Goal: Task Accomplishment & Management: Manage account settings

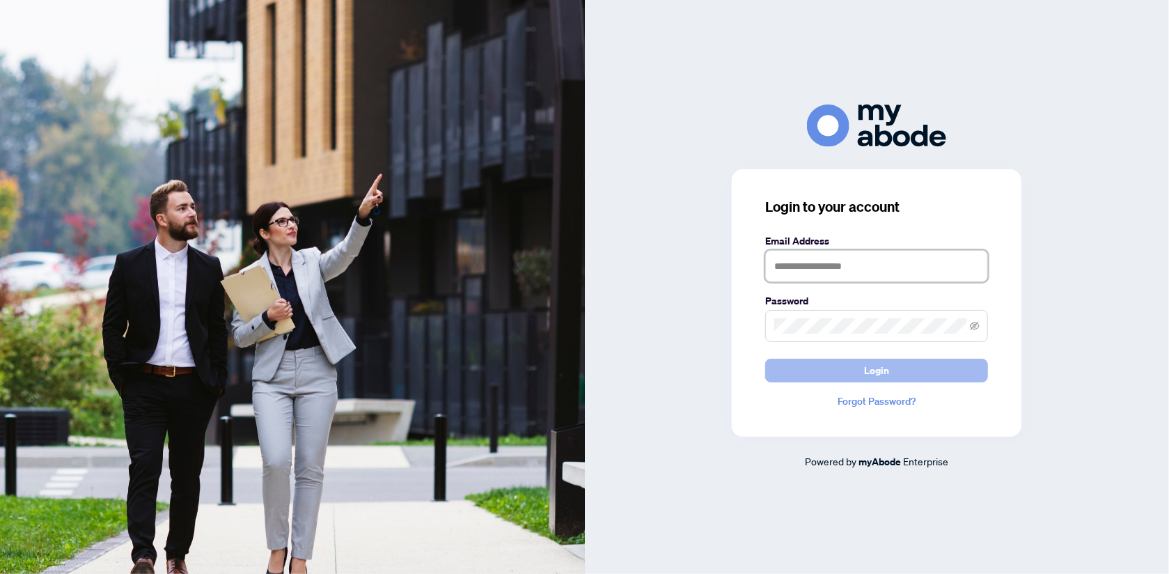
type input "**********"
click at [887, 369] on span "Login" at bounding box center [876, 370] width 25 height 22
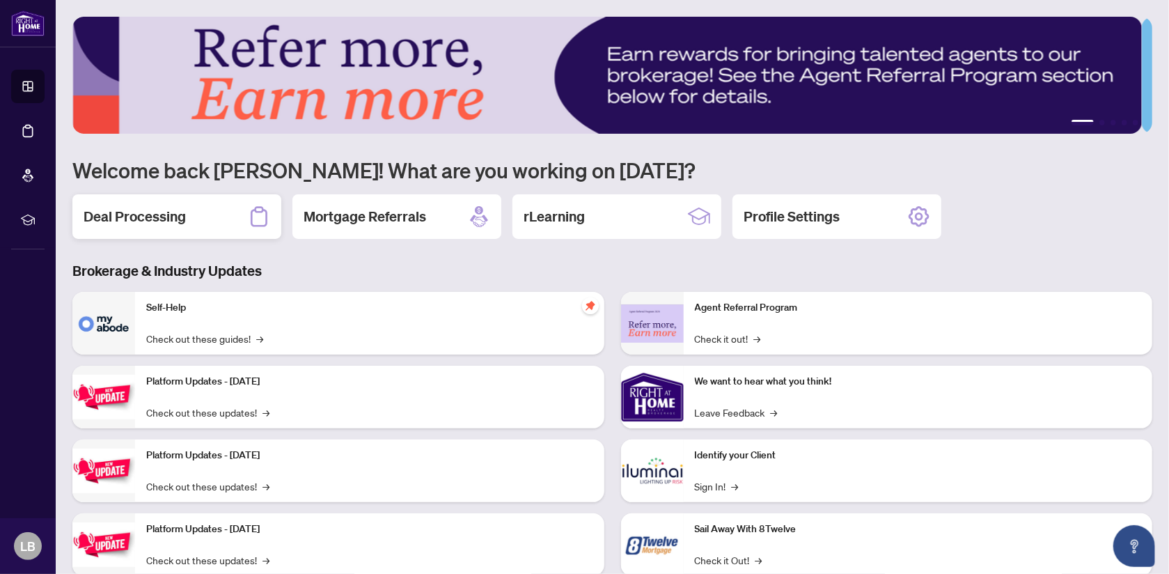
click at [140, 223] on h2 "Deal Processing" at bounding box center [135, 216] width 102 height 19
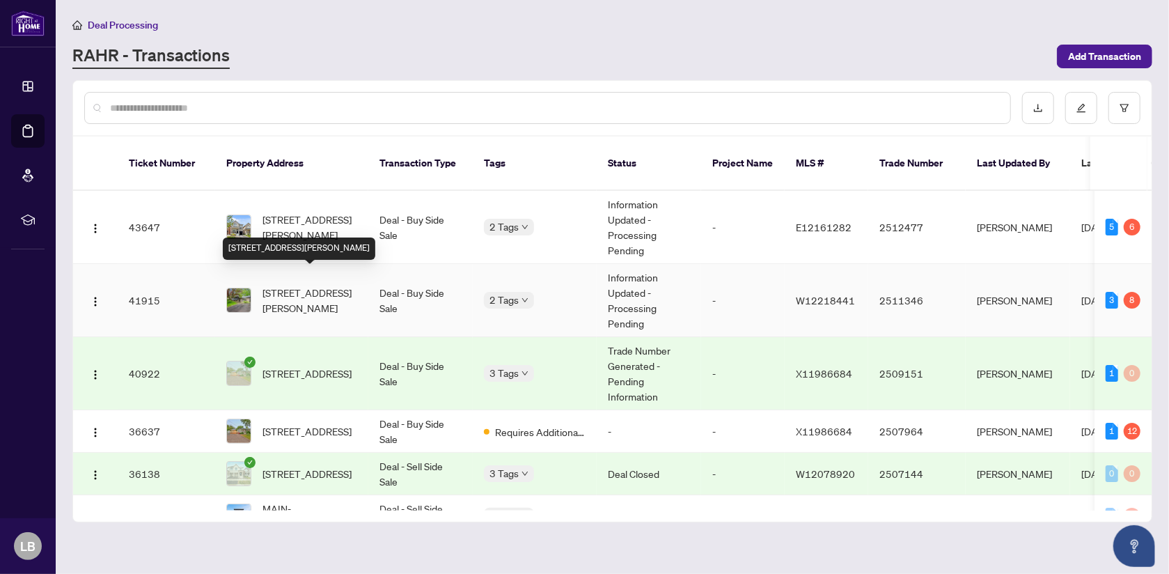
click at [297, 287] on span "[STREET_ADDRESS][PERSON_NAME]" at bounding box center [309, 300] width 95 height 31
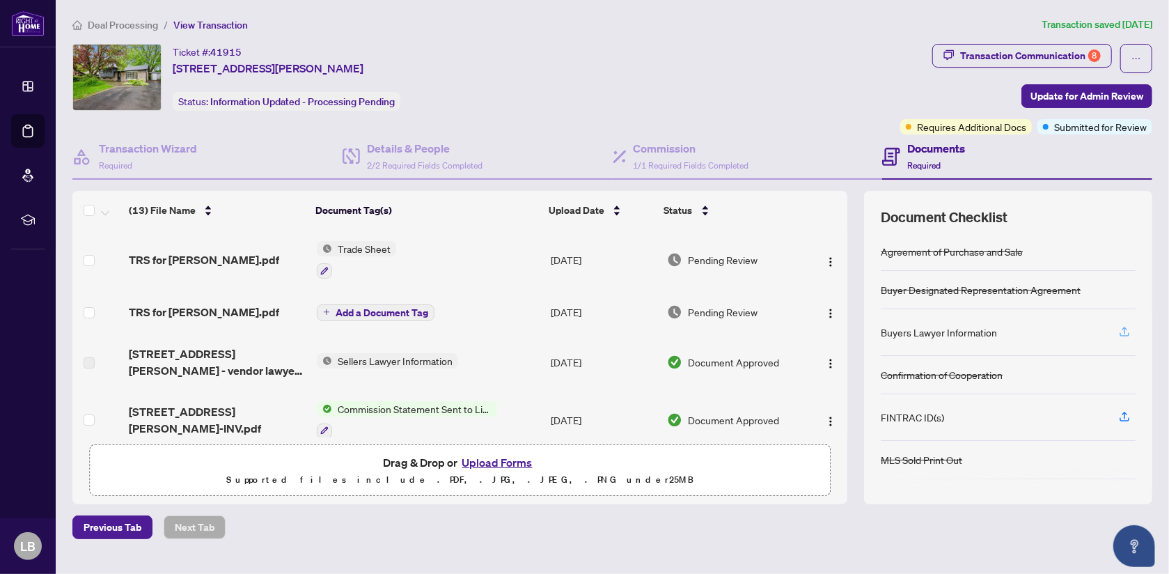
click at [1118, 329] on icon "button" at bounding box center [1124, 331] width 13 height 13
click at [1118, 326] on icon "button" at bounding box center [1124, 331] width 13 height 13
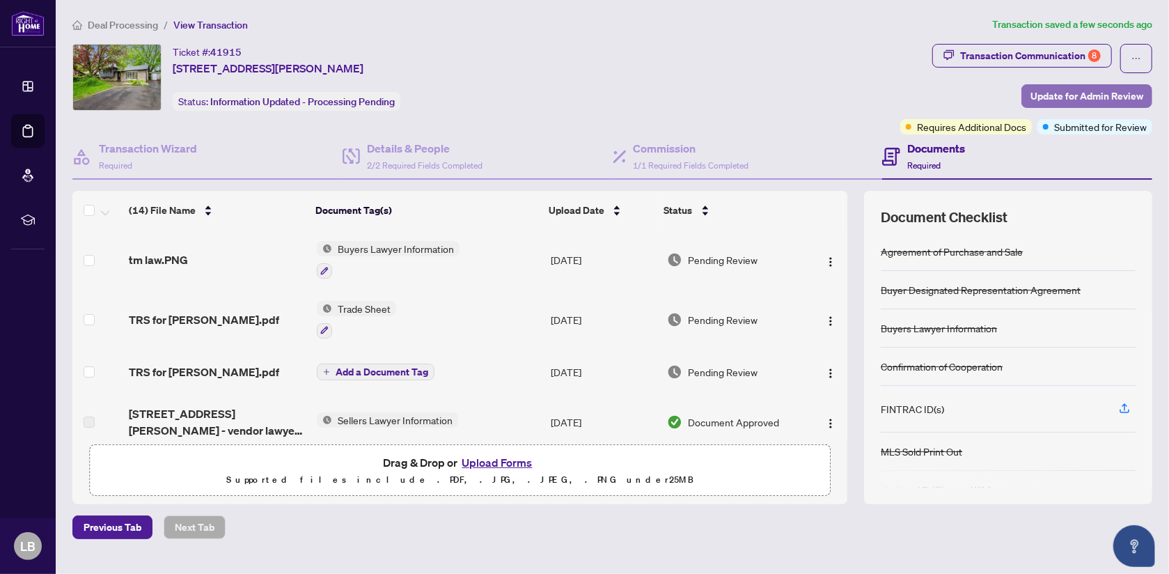
click at [1062, 93] on span "Update for Admin Review" at bounding box center [1086, 96] width 113 height 22
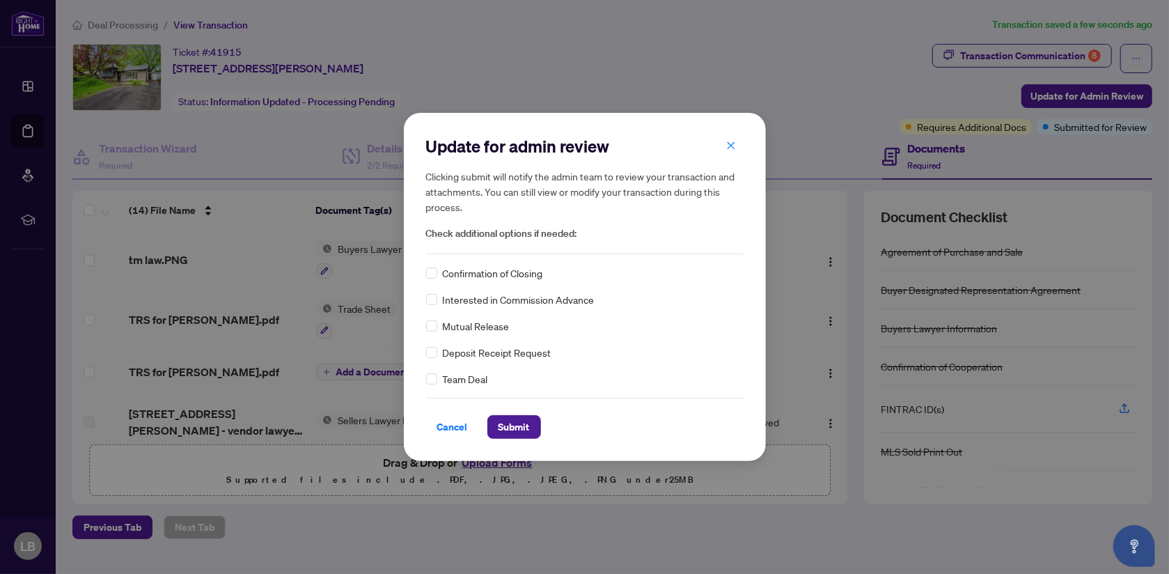
click at [491, 275] on span "Confirmation of Closing" at bounding box center [493, 272] width 100 height 15
click at [520, 427] on span "Submit" at bounding box center [513, 427] width 31 height 22
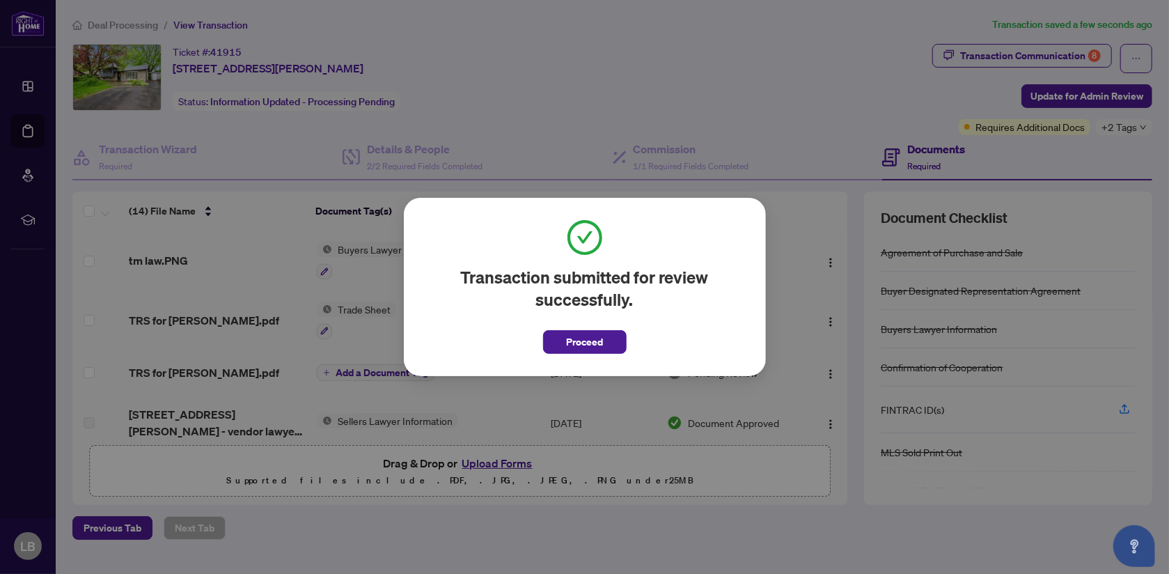
click at [607, 343] on button "Proceed" at bounding box center [585, 342] width 84 height 24
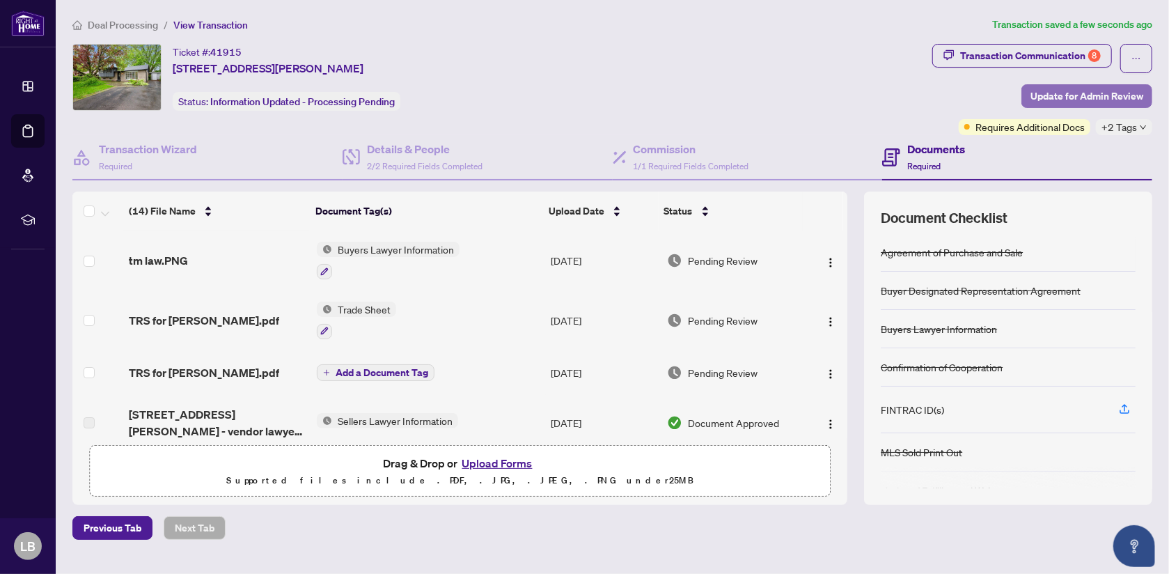
click at [1053, 93] on span "Update for Admin Review" at bounding box center [1086, 96] width 113 height 22
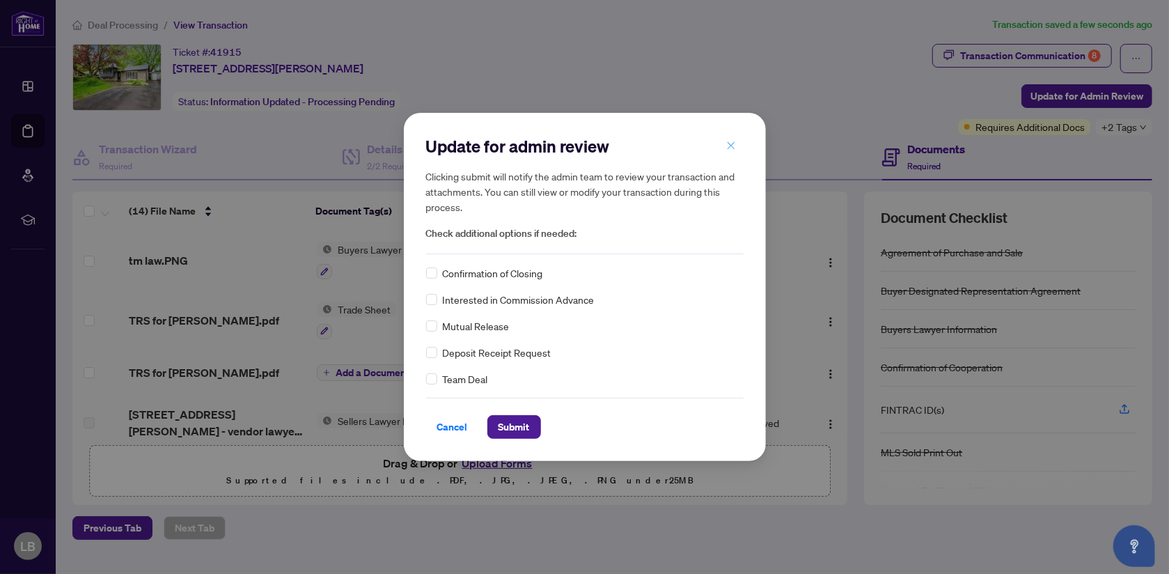
click at [726, 149] on icon "close" at bounding box center [731, 146] width 10 height 10
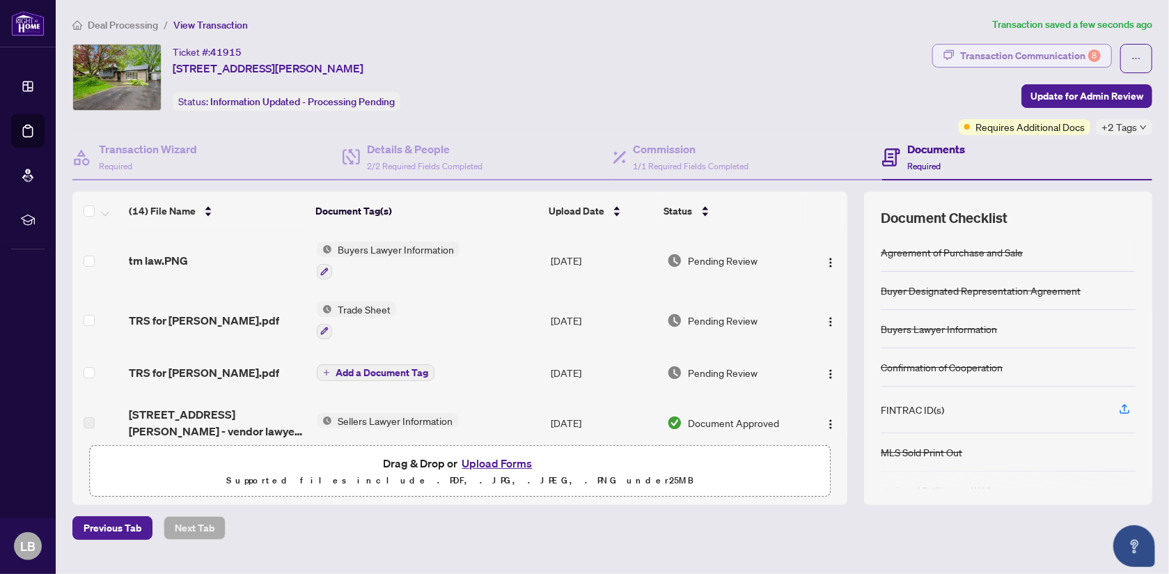
click at [1040, 56] on div "Transaction Communication 8" at bounding box center [1030, 56] width 141 height 22
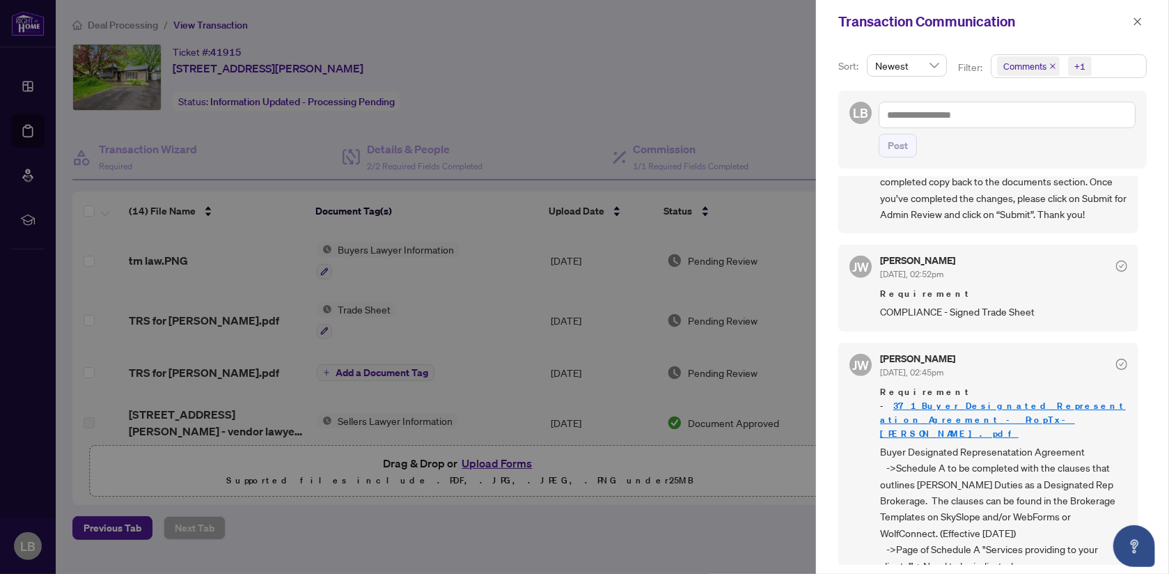
scroll to position [487, 0]
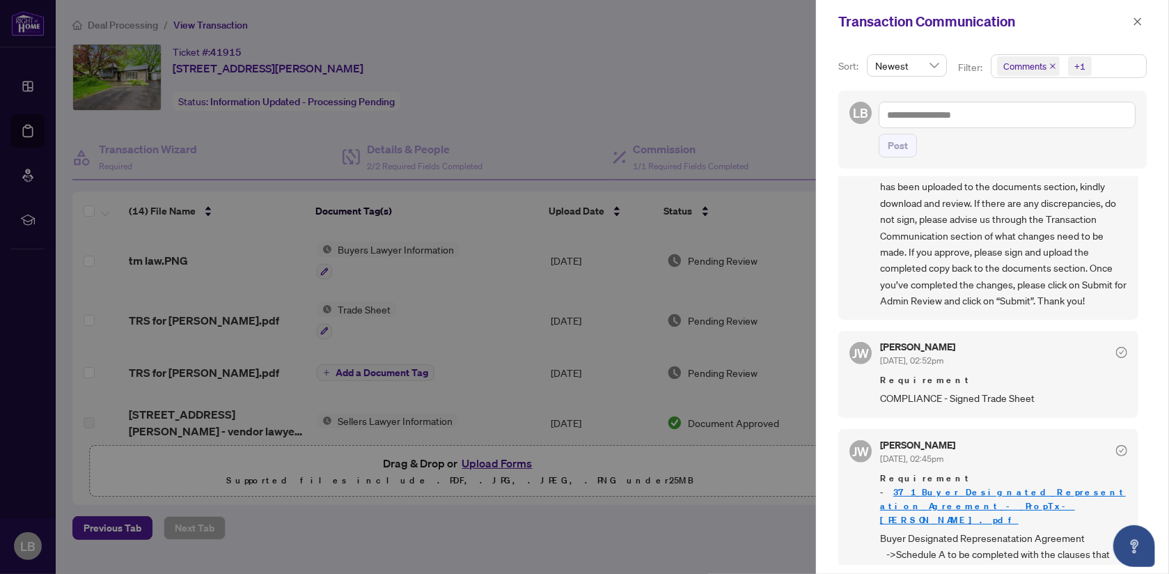
click at [778, 116] on div at bounding box center [584, 287] width 1169 height 574
click at [1136, 20] on icon "close" at bounding box center [1138, 22] width 10 height 10
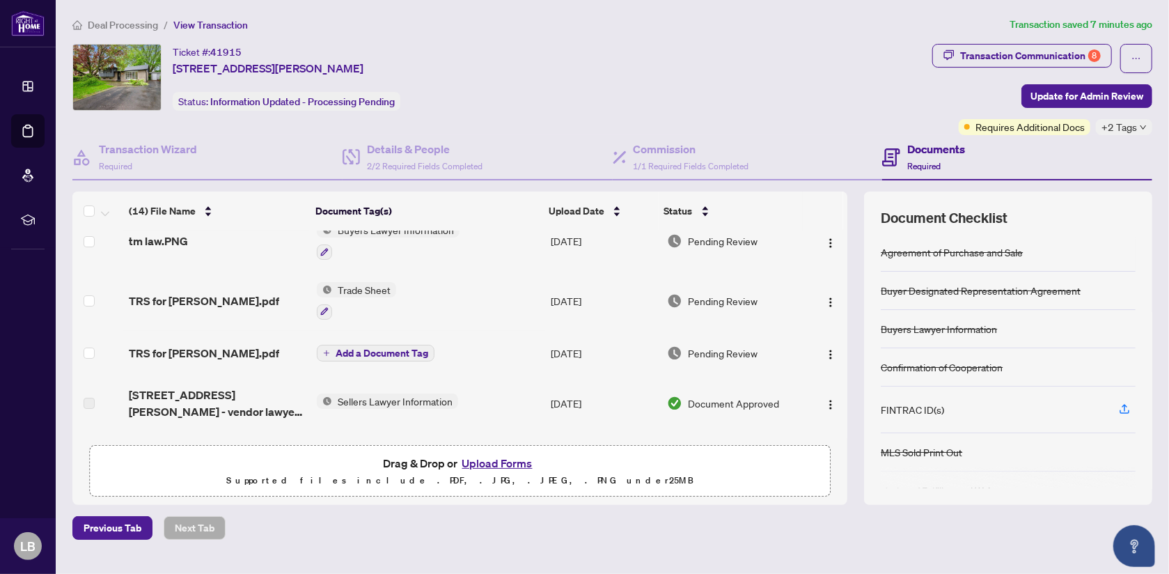
scroll to position [0, 0]
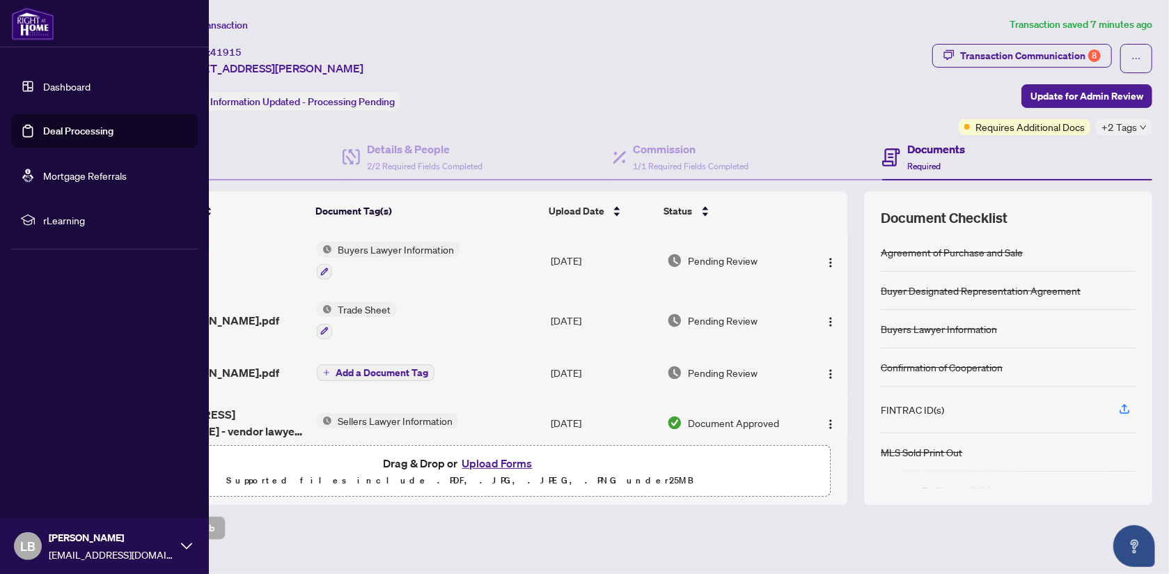
click at [90, 88] on link "Dashboard" at bounding box center [66, 86] width 47 height 13
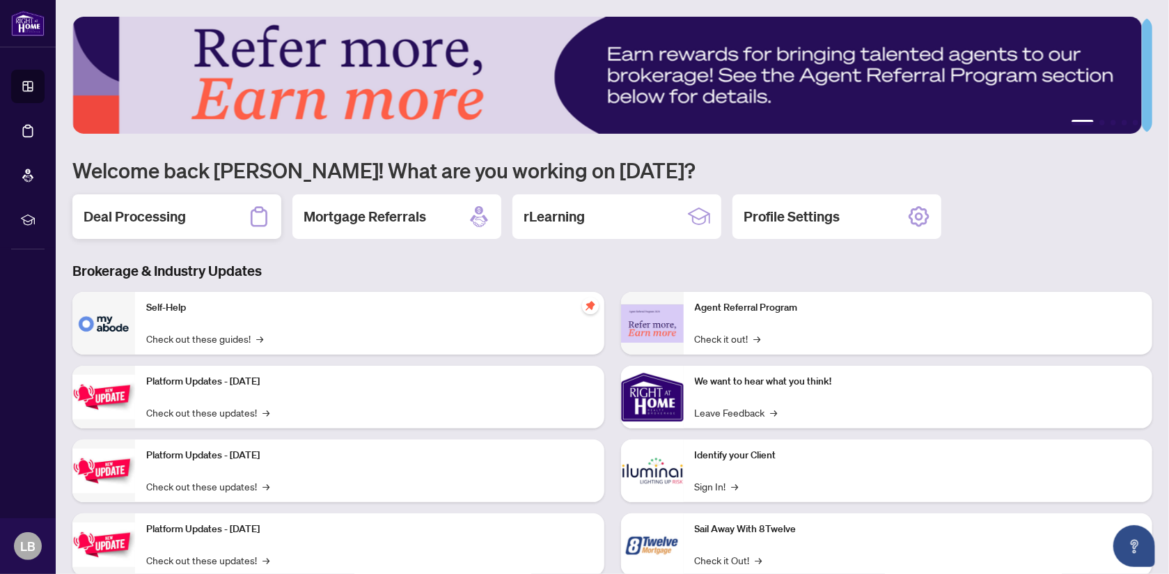
click at [137, 220] on h2 "Deal Processing" at bounding box center [135, 216] width 102 height 19
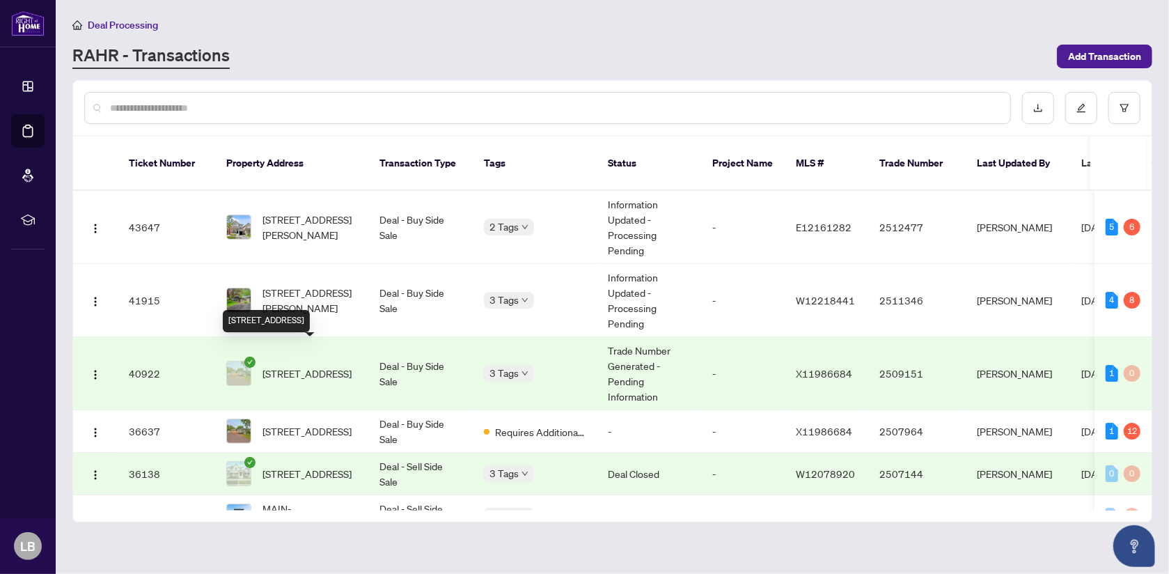
click at [316, 365] on span "[STREET_ADDRESS]" at bounding box center [306, 372] width 89 height 15
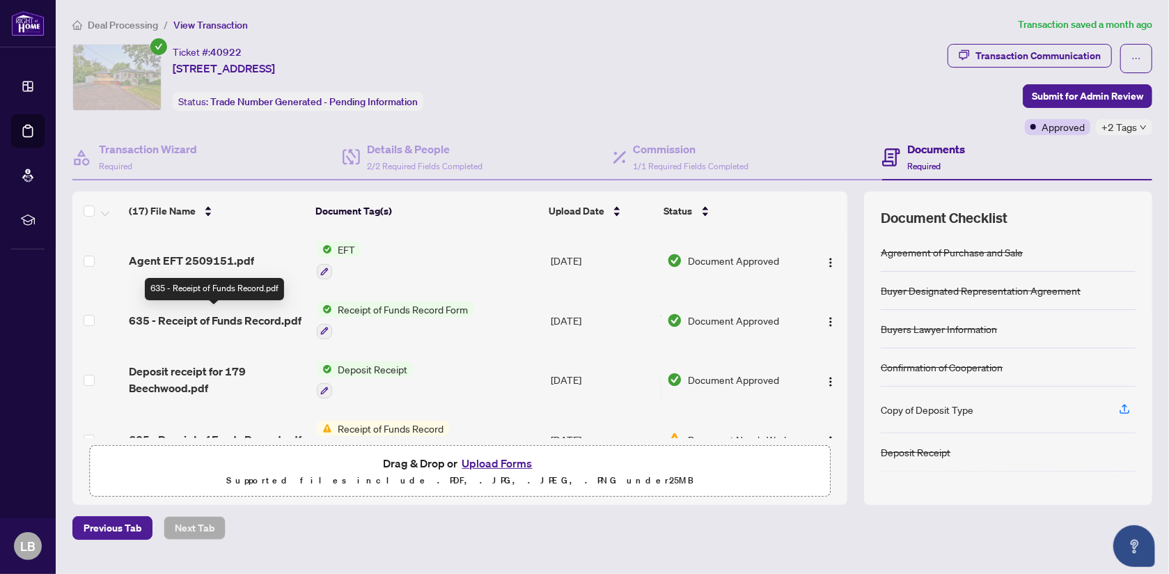
click at [256, 316] on span "635 - Receipt of Funds Record.pdf" at bounding box center [215, 320] width 173 height 17
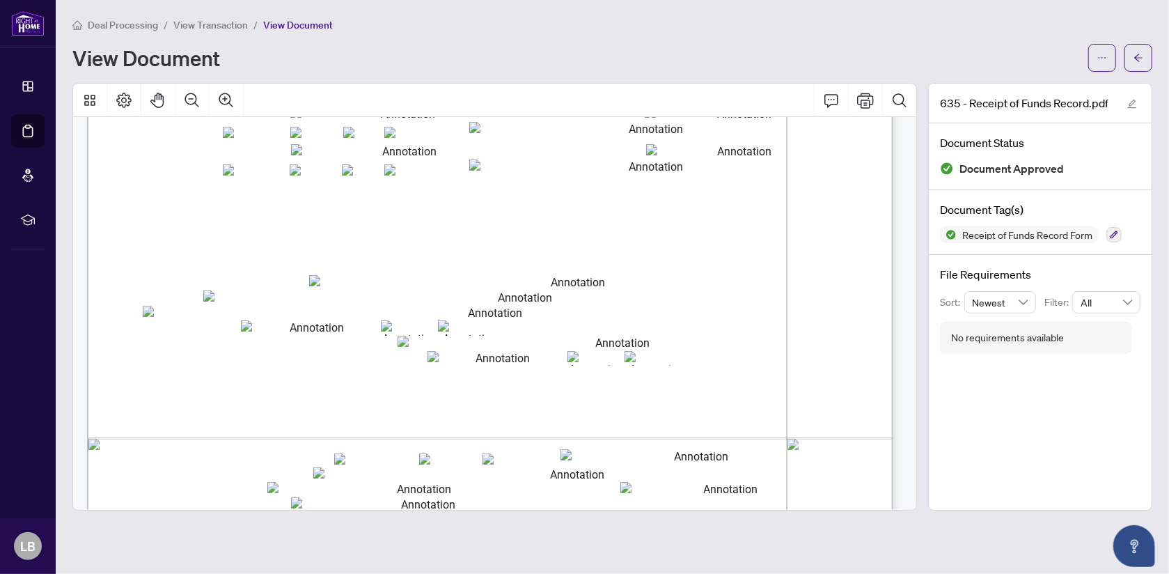
scroll to position [1531, 0]
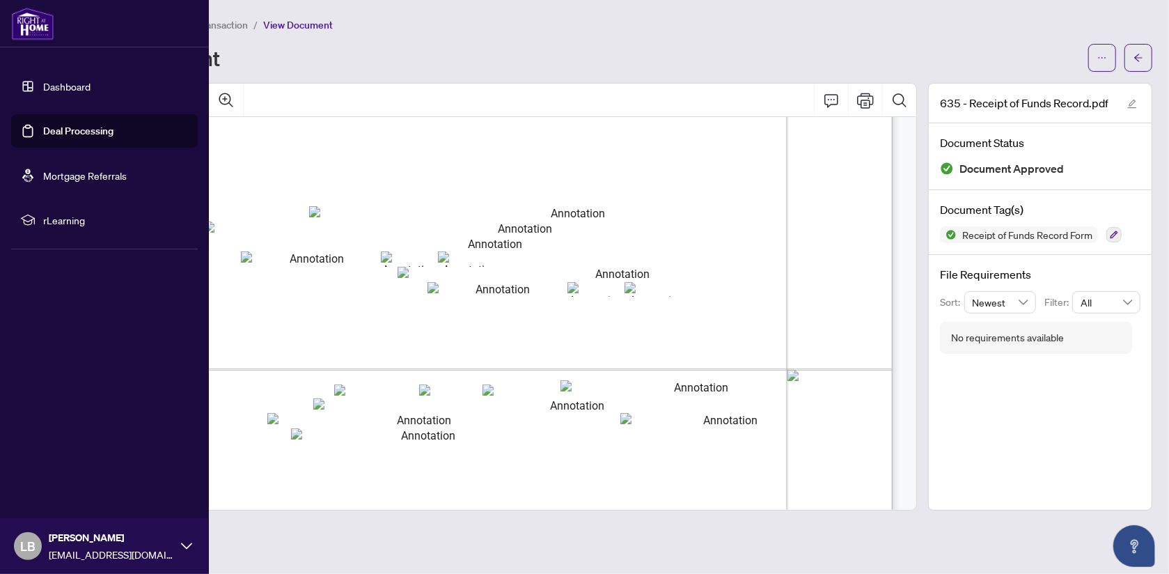
click at [60, 82] on link "Dashboard" at bounding box center [66, 86] width 47 height 13
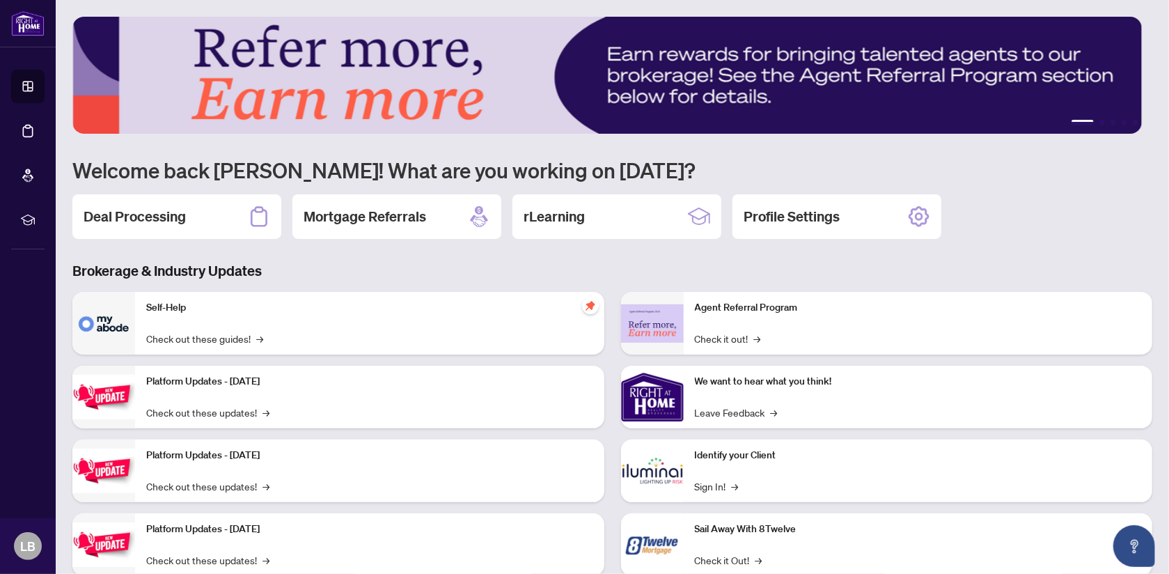
click at [148, 217] on h2 "Deal Processing" at bounding box center [135, 216] width 102 height 19
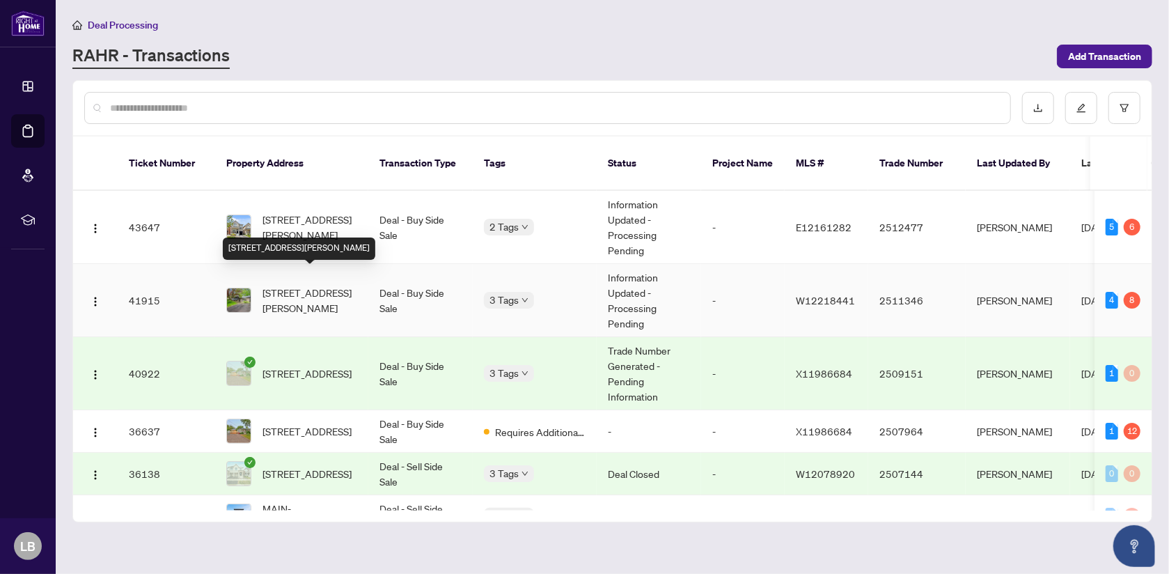
click at [285, 289] on span "[STREET_ADDRESS][PERSON_NAME]" at bounding box center [309, 300] width 95 height 31
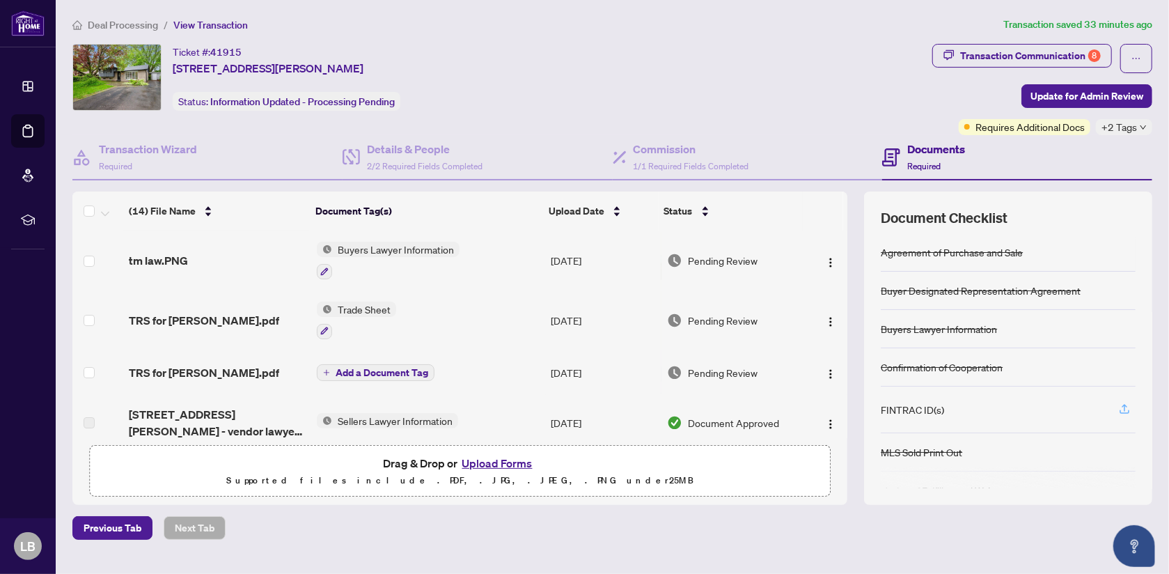
click at [1118, 402] on icon "button" at bounding box center [1124, 408] width 13 height 13
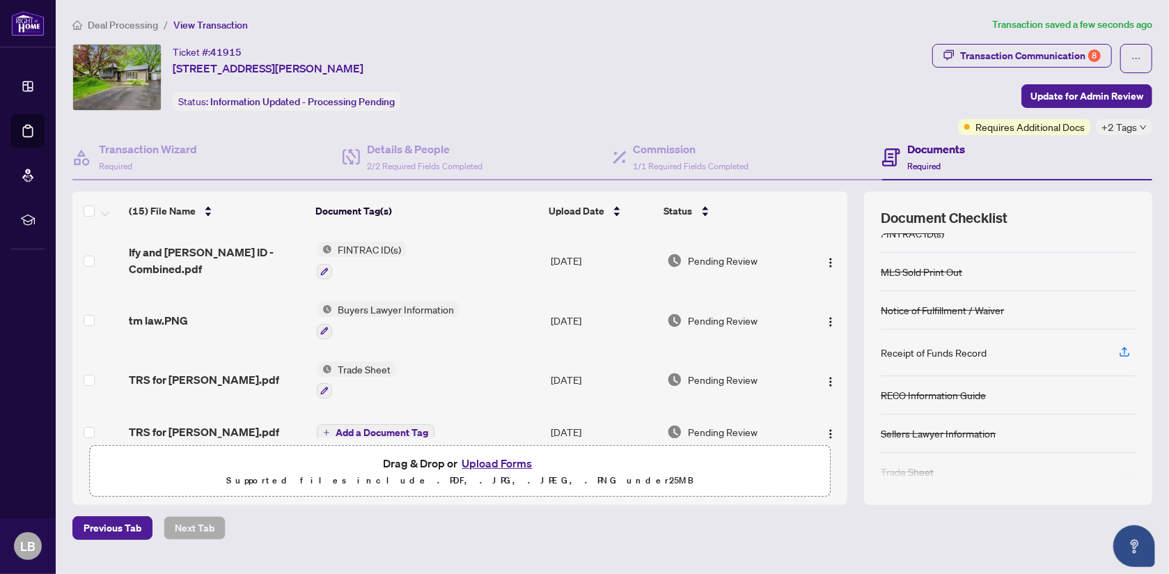
scroll to position [176, 0]
click at [943, 345] on div "Receipt of Funds Record" at bounding box center [934, 347] width 106 height 15
click at [1118, 341] on icon "button" at bounding box center [1124, 347] width 13 height 13
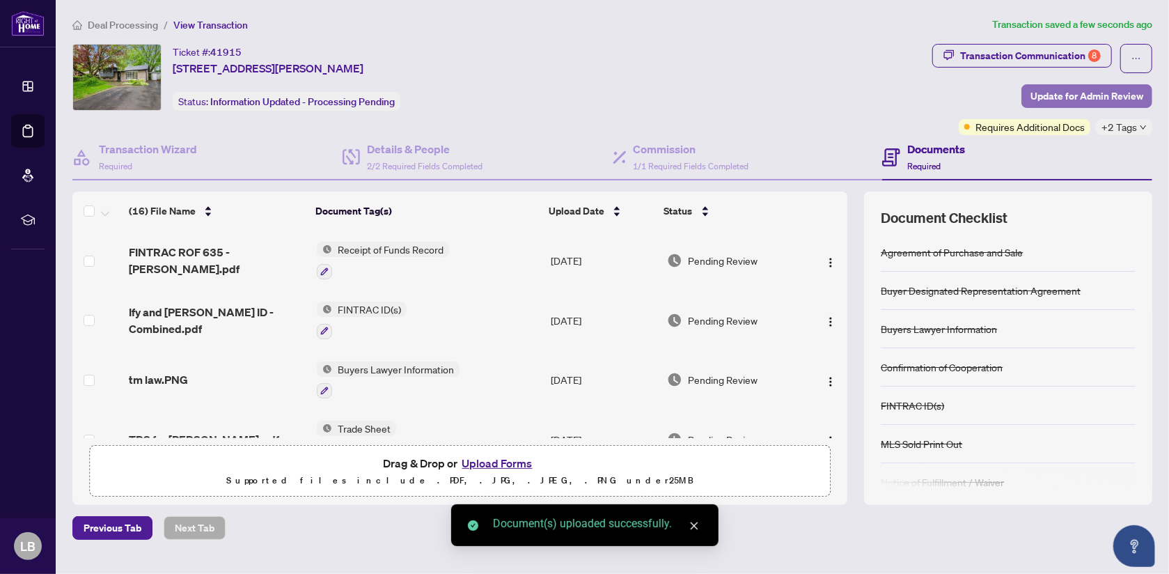
click at [1062, 95] on span "Update for Admin Review" at bounding box center [1086, 96] width 113 height 22
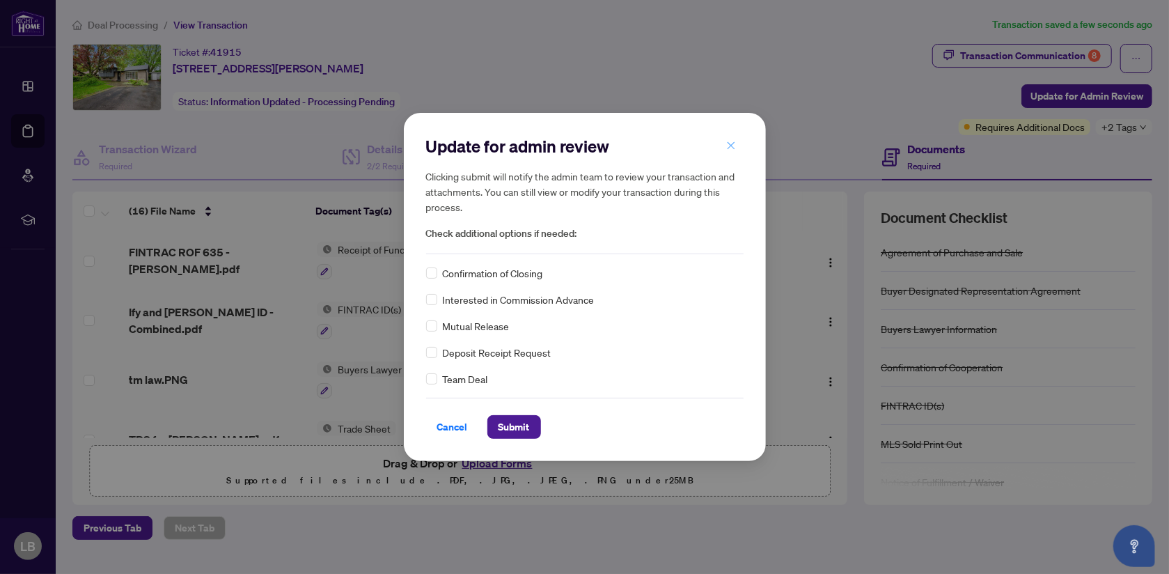
click at [729, 143] on icon "close" at bounding box center [731, 146] width 8 height 8
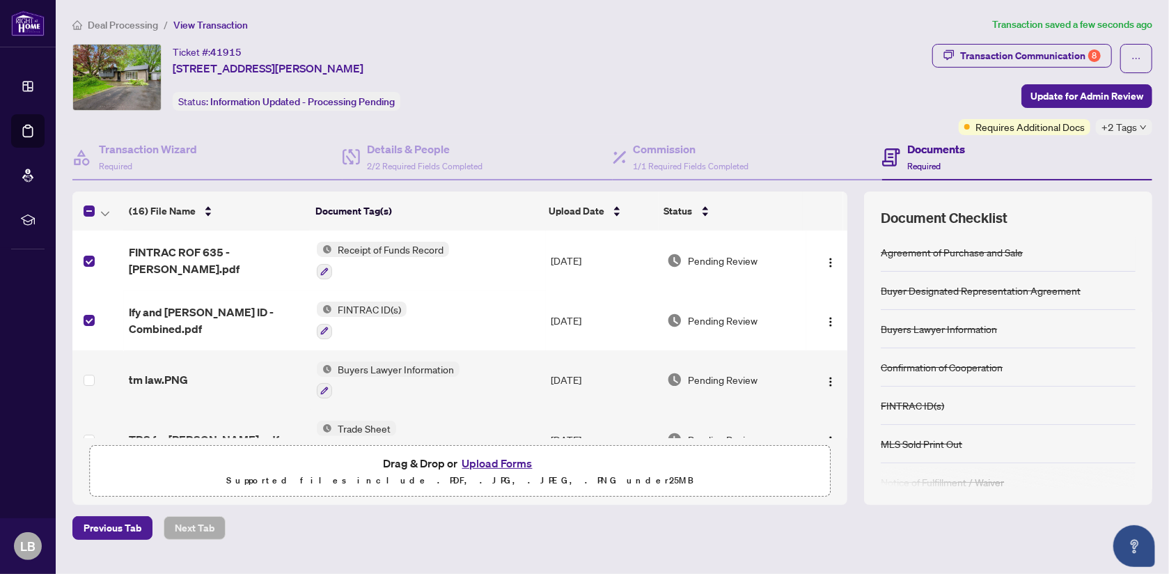
click at [1060, 94] on span "Update for Admin Review" at bounding box center [1086, 96] width 113 height 22
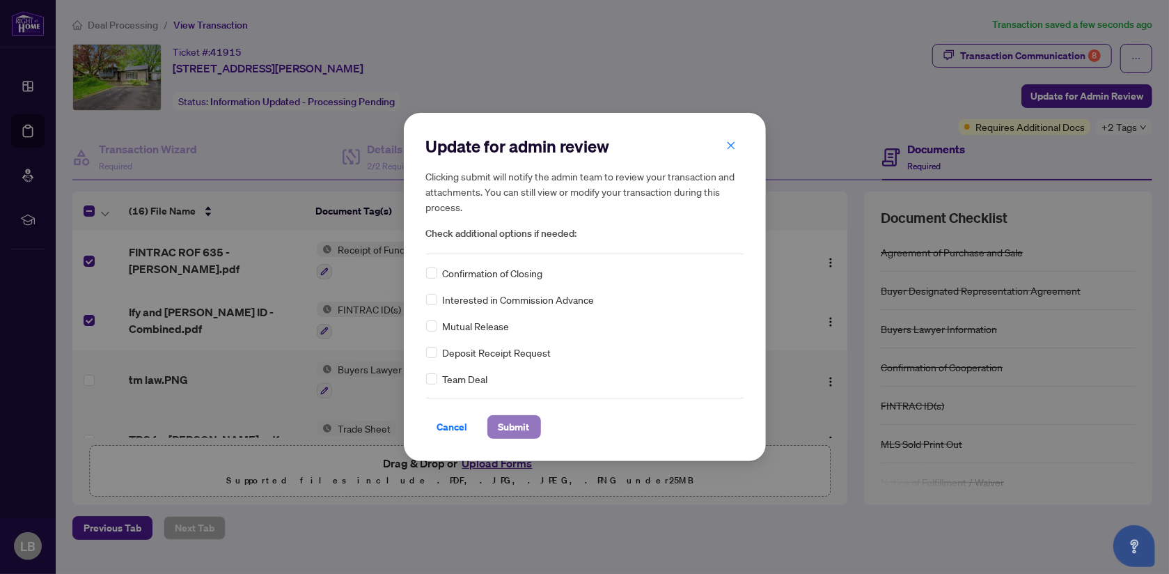
click at [515, 428] on span "Submit" at bounding box center [513, 427] width 31 height 22
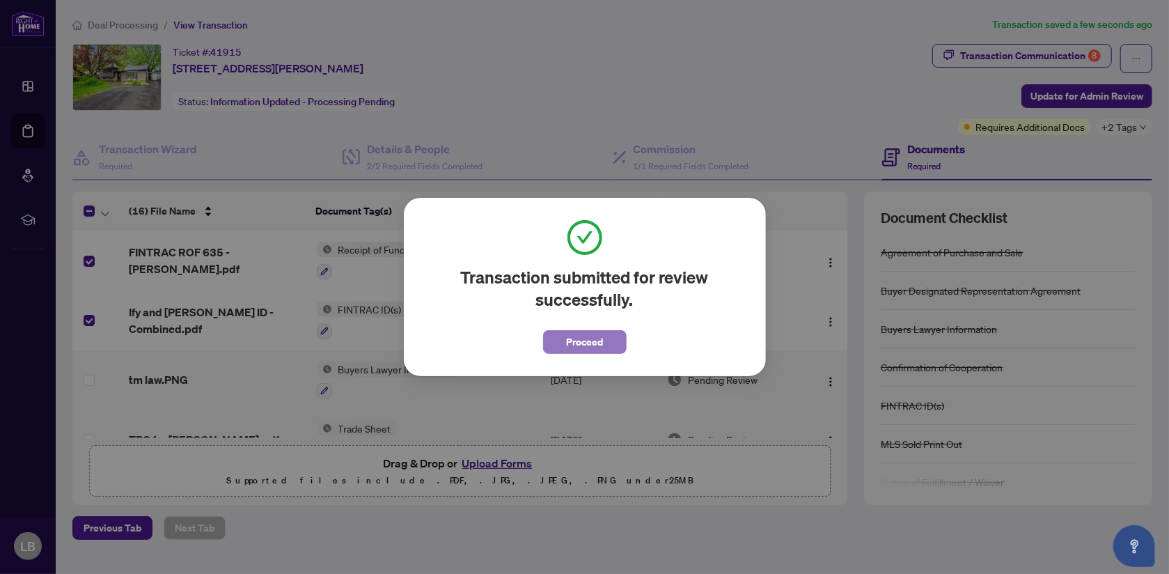
click at [601, 349] on span "Proceed" at bounding box center [584, 342] width 37 height 22
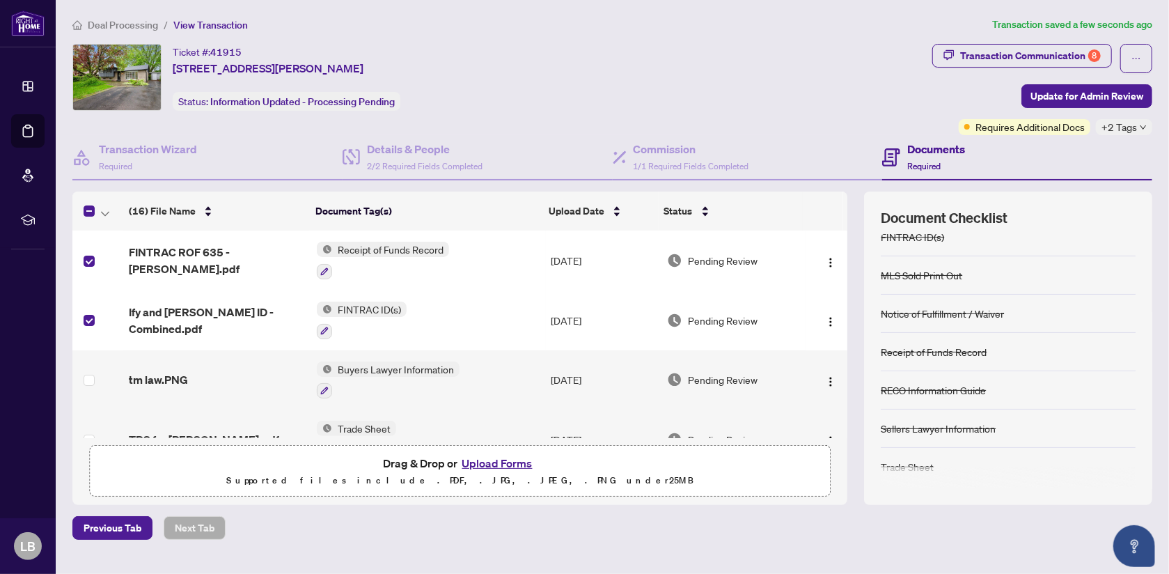
scroll to position [0, 0]
